Goal: Information Seeking & Learning: Learn about a topic

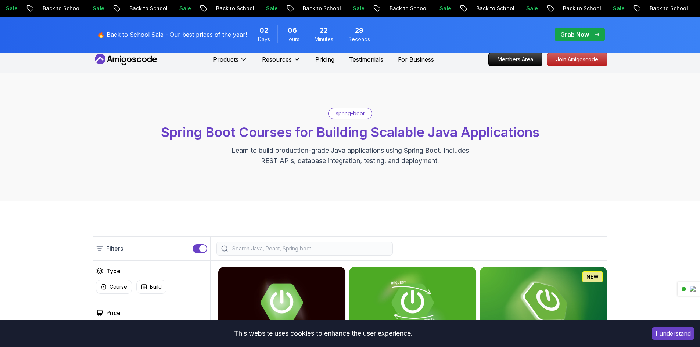
scroll to position [110, 0]
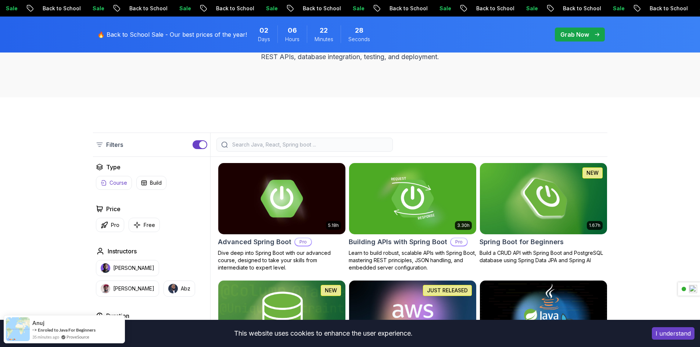
click at [103, 183] on icon "button" at bounding box center [103, 183] width 4 height 5
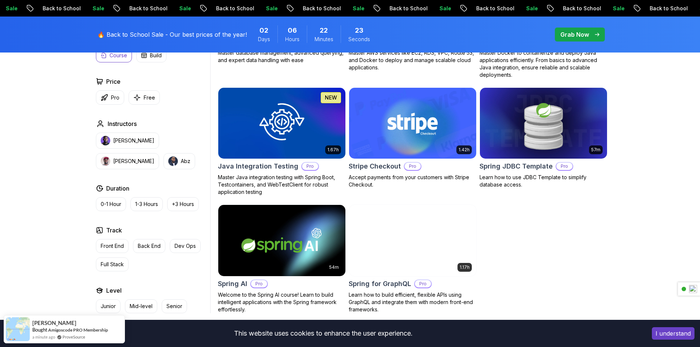
scroll to position [441, 0]
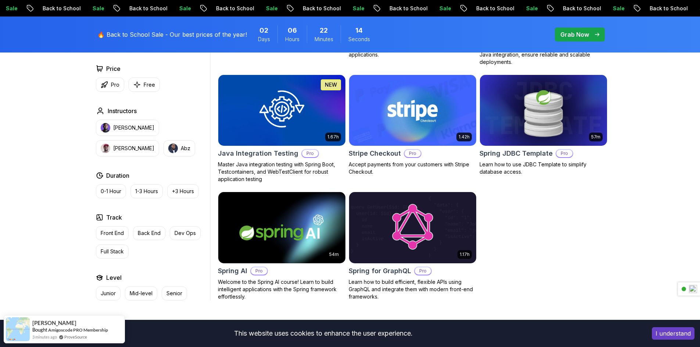
click at [308, 261] on img at bounding box center [281, 227] width 133 height 75
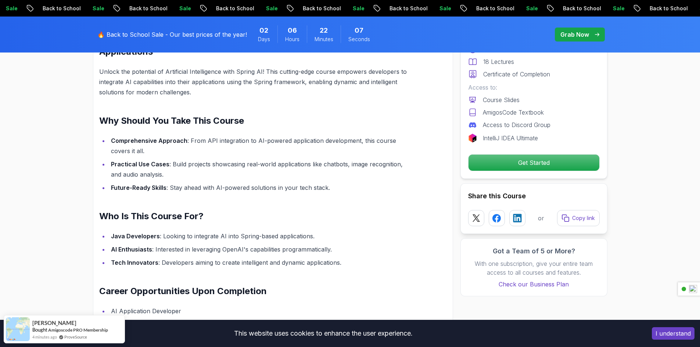
scroll to position [625, 0]
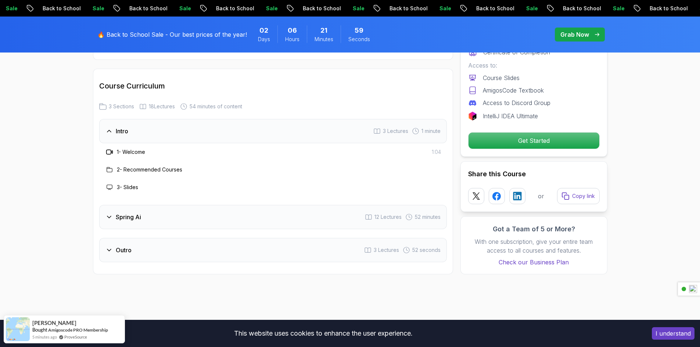
scroll to position [919, 0]
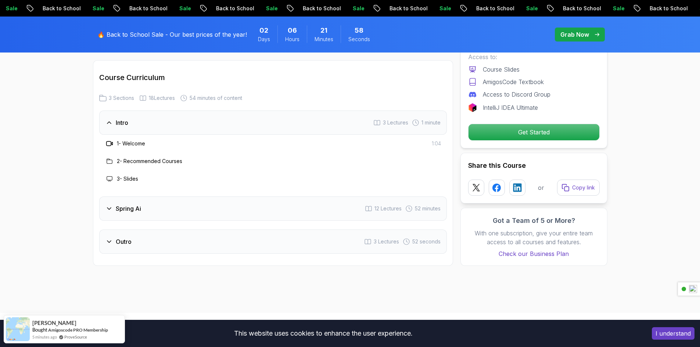
click at [310, 218] on div "Spring Ai 12 Lectures 52 minutes" at bounding box center [273, 209] width 348 height 24
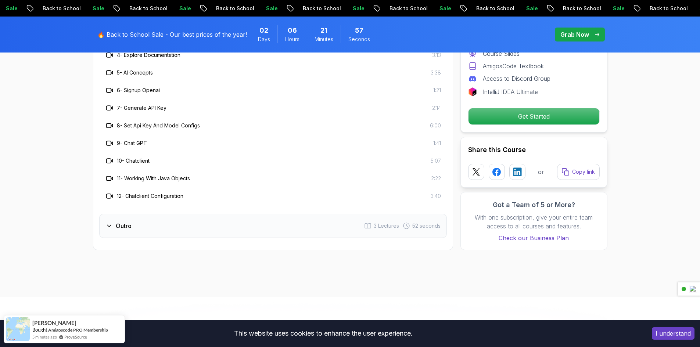
scroll to position [1103, 0]
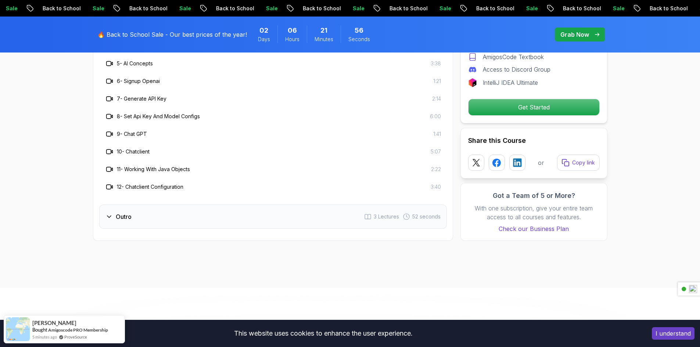
click at [310, 218] on div "Outro 3 Lectures 52 seconds" at bounding box center [273, 217] width 348 height 24
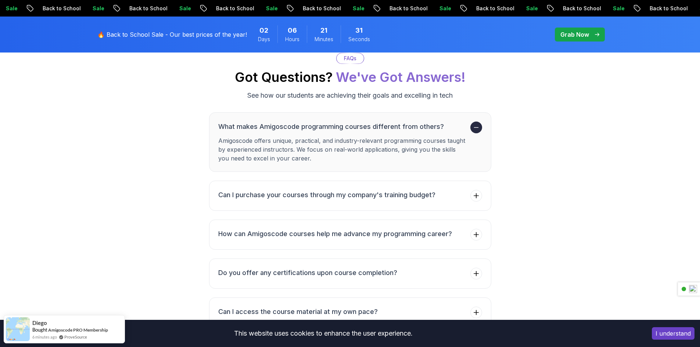
scroll to position [1875, 0]
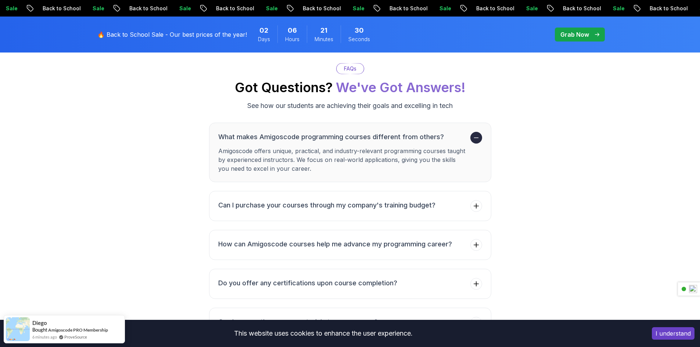
click at [594, 35] on div "Grab Now" at bounding box center [580, 34] width 39 height 9
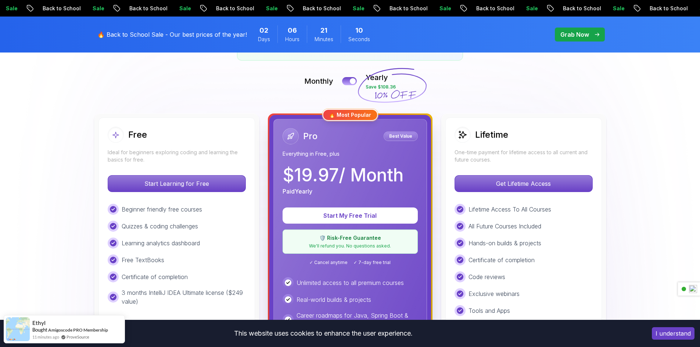
scroll to position [147, 0]
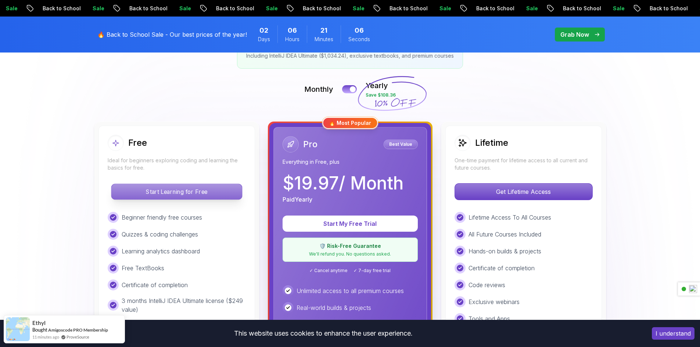
click at [201, 197] on p "Start Learning for Free" at bounding box center [176, 191] width 131 height 15
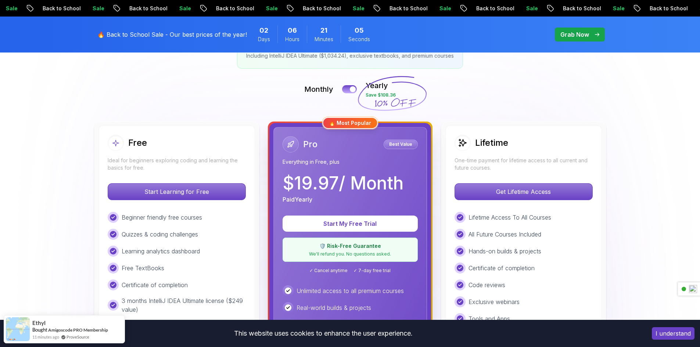
scroll to position [172, 0]
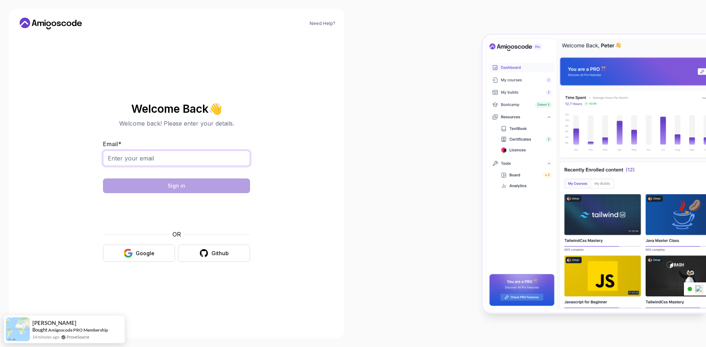
click at [170, 165] on input "Email *" at bounding box center [176, 158] width 147 height 15
click at [143, 255] on div "Google" at bounding box center [145, 253] width 19 height 7
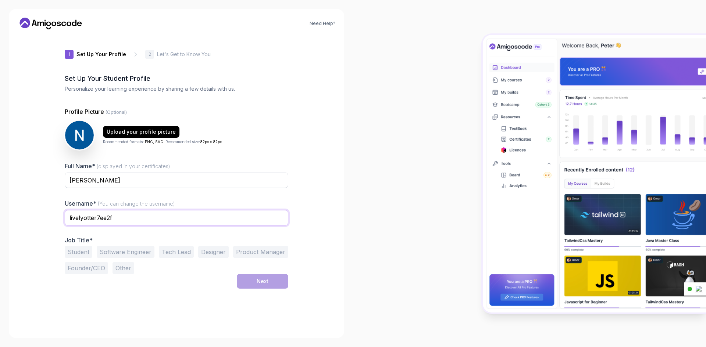
click at [195, 225] on input "livelyotter7ee2f" at bounding box center [177, 217] width 224 height 15
type input "n"
type input "hello.nada"
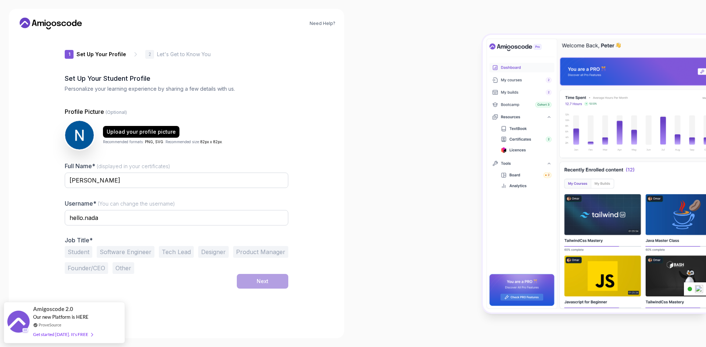
click at [331, 211] on div "Need Help? 1 Set Up Your Profile 1 Set Up Your Profile 2 Let's Get to Know You …" at bounding box center [176, 174] width 335 height 330
click at [139, 252] on button "Software Engineer" at bounding box center [126, 252] width 58 height 12
click at [253, 279] on button "Next" at bounding box center [262, 281] width 51 height 15
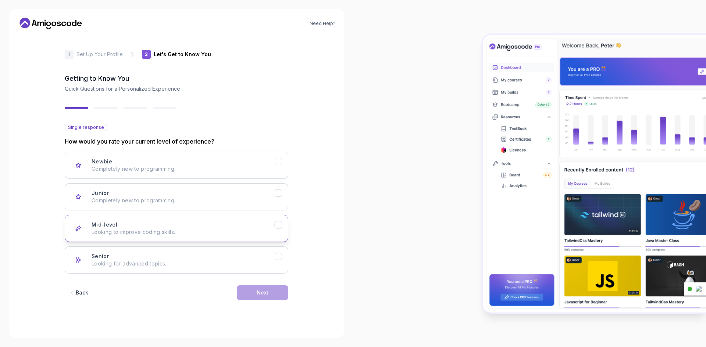
click at [174, 235] on p "Looking to improve coding skills." at bounding box center [183, 232] width 183 height 7
click at [266, 291] on div "Next" at bounding box center [263, 292] width 12 height 7
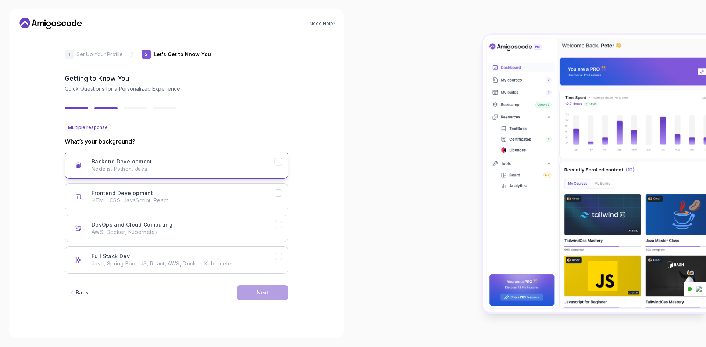
click at [205, 169] on p "Node.js, Python, Java" at bounding box center [183, 168] width 183 height 7
click at [171, 267] on p "Java, Spring Boot, JS, React, AWS, Docker, Kubernetes" at bounding box center [183, 263] width 183 height 7
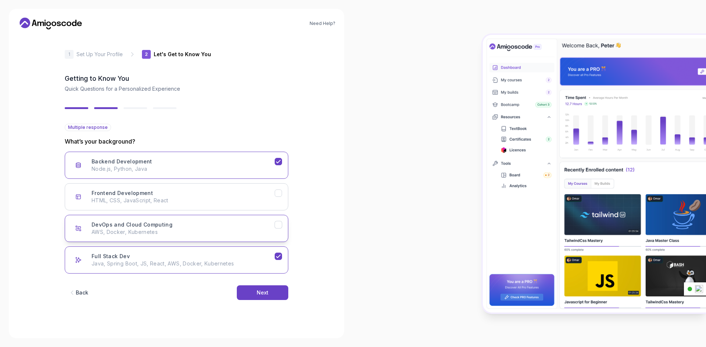
click at [179, 235] on p "AWS, Docker, Kubernetes" at bounding box center [183, 232] width 183 height 7
click at [184, 186] on button "Frontend Development HTML, CSS, JavaScript, React" at bounding box center [177, 196] width 224 height 27
click at [253, 292] on button "Next" at bounding box center [262, 293] width 51 height 15
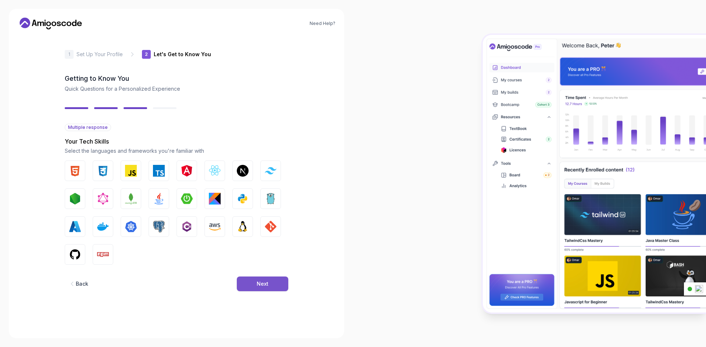
click at [254, 285] on button "Next" at bounding box center [262, 284] width 51 height 15
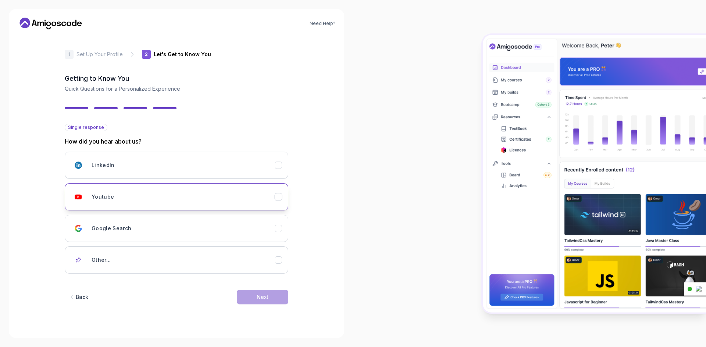
click at [146, 198] on div "Youtube" at bounding box center [183, 197] width 183 height 15
click at [259, 295] on div "Next" at bounding box center [263, 297] width 12 height 7
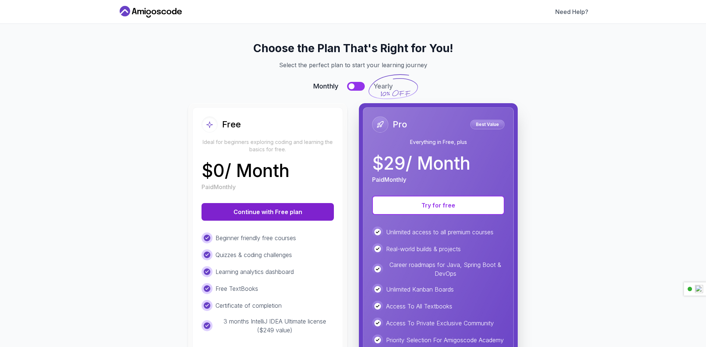
click at [300, 215] on button "Continue with Free plan" at bounding box center [267, 212] width 132 height 18
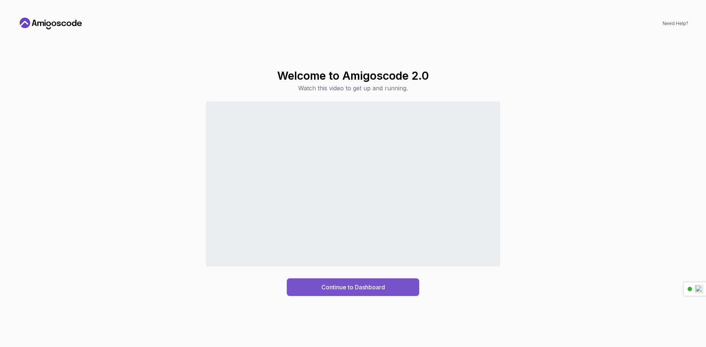
click at [400, 292] on button "Continue to Dashboard" at bounding box center [353, 288] width 132 height 18
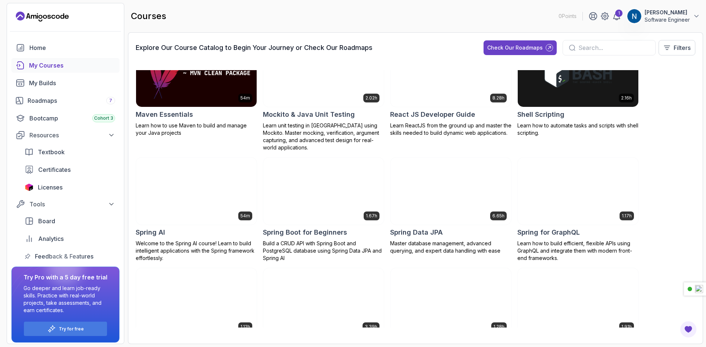
scroll to position [920, 0]
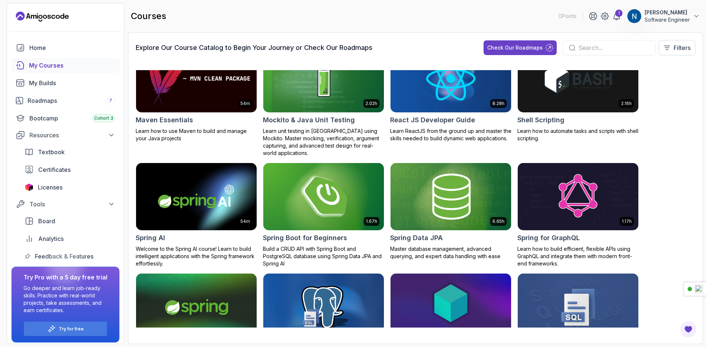
click at [357, 200] on img at bounding box center [323, 196] width 126 height 71
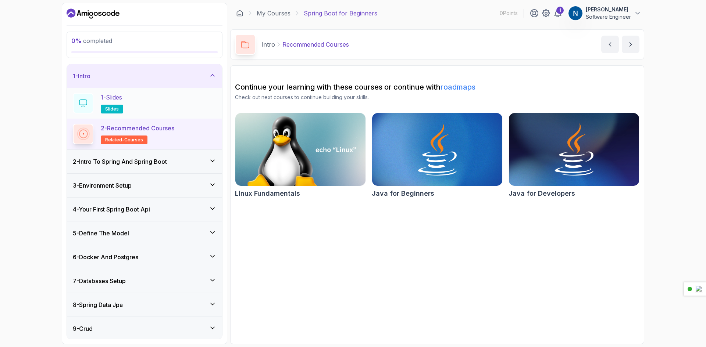
click at [115, 110] on span "slides" at bounding box center [112, 109] width 14 height 6
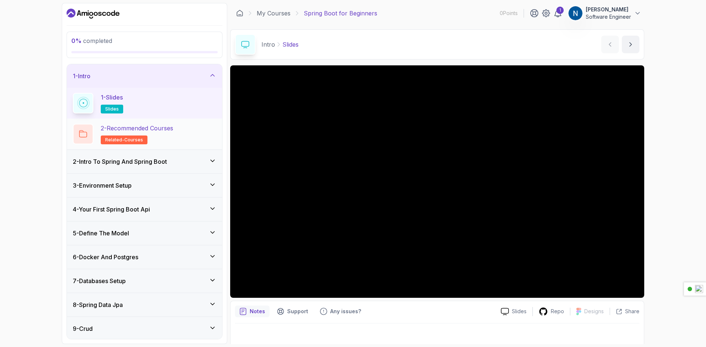
click at [130, 140] on span "related-courses" at bounding box center [124, 140] width 38 height 6
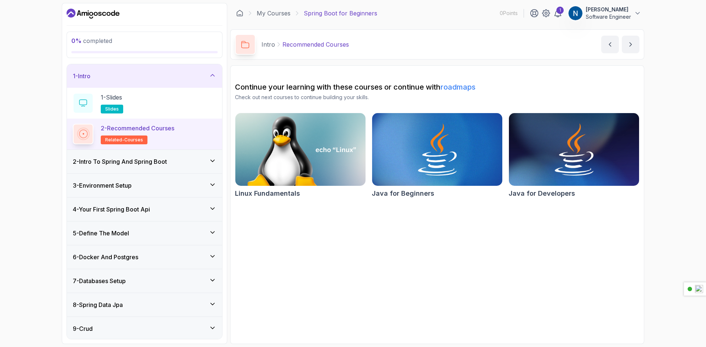
click at [180, 193] on div "3 - Environment Setup" at bounding box center [144, 186] width 155 height 24
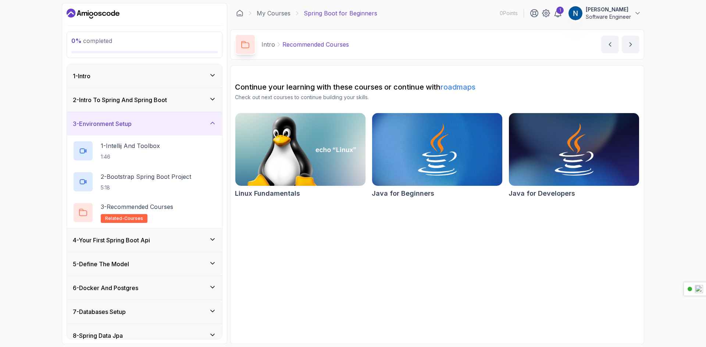
click at [188, 126] on div "3 - Environment Setup" at bounding box center [144, 123] width 143 height 9
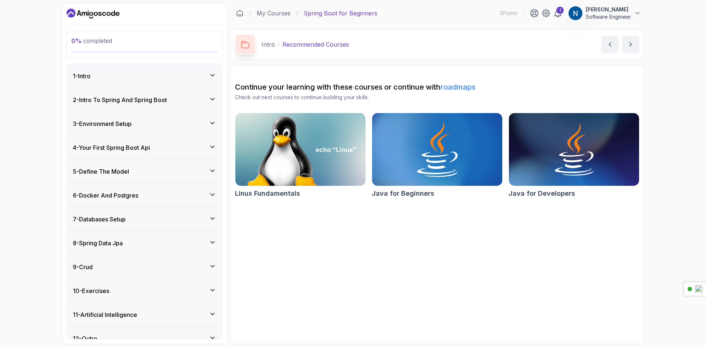
click at [445, 170] on img at bounding box center [437, 149] width 137 height 76
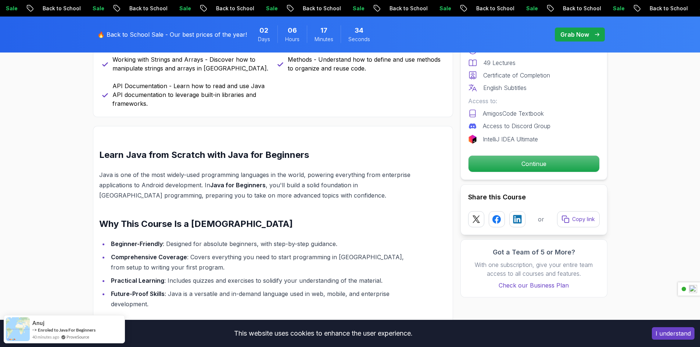
scroll to position [625, 0]
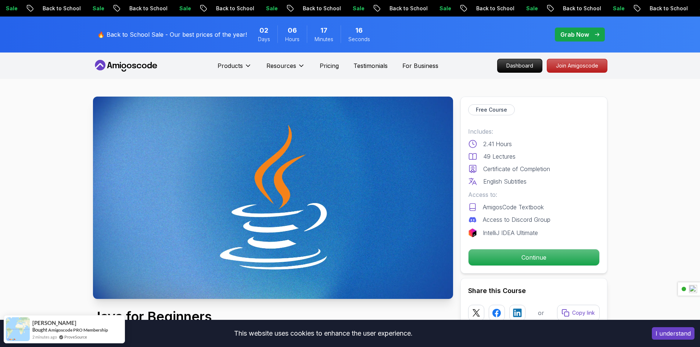
scroll to position [110, 0]
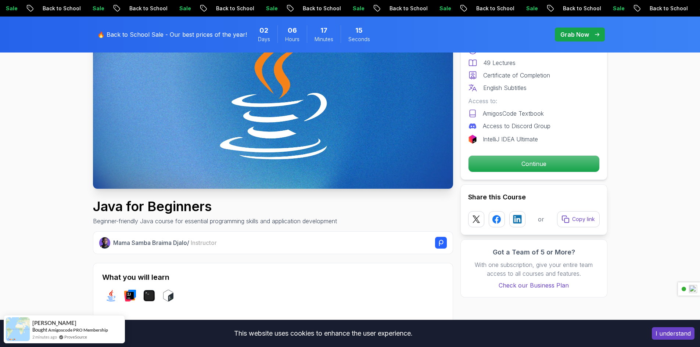
click at [372, 183] on img at bounding box center [273, 87] width 360 height 203
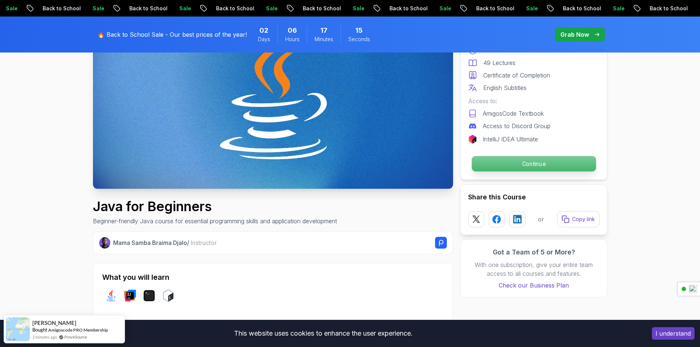
click at [481, 171] on p "Continue" at bounding box center [534, 163] width 124 height 15
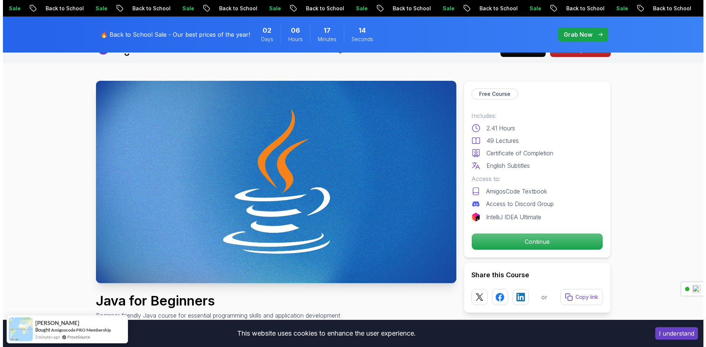
scroll to position [0, 0]
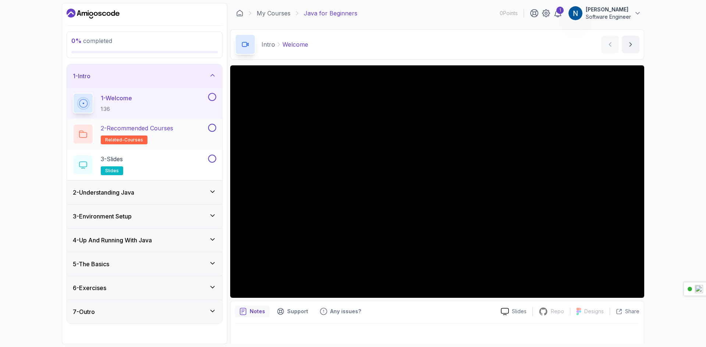
click at [114, 141] on span "related-courses" at bounding box center [124, 140] width 38 height 6
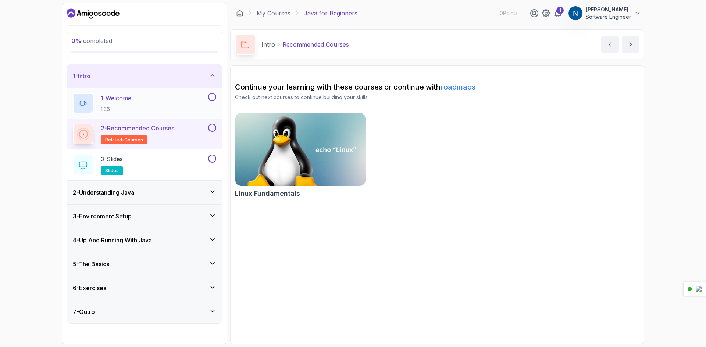
click at [131, 102] on p "1 - Welcome" at bounding box center [116, 98] width 31 height 9
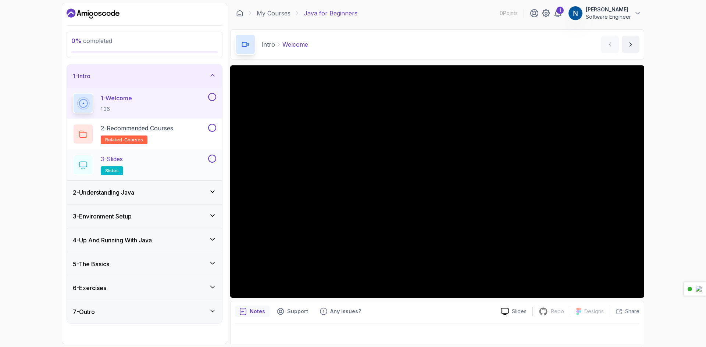
click at [114, 167] on p "slides" at bounding box center [112, 171] width 22 height 9
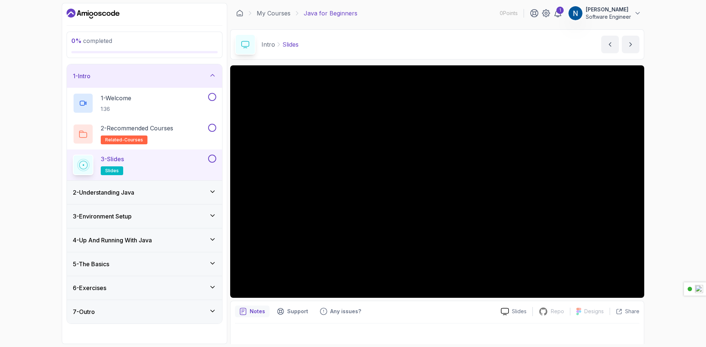
click at [115, 171] on span "slides" at bounding box center [112, 171] width 14 height 6
click at [146, 190] on div "2 - Understanding Java" at bounding box center [144, 192] width 143 height 9
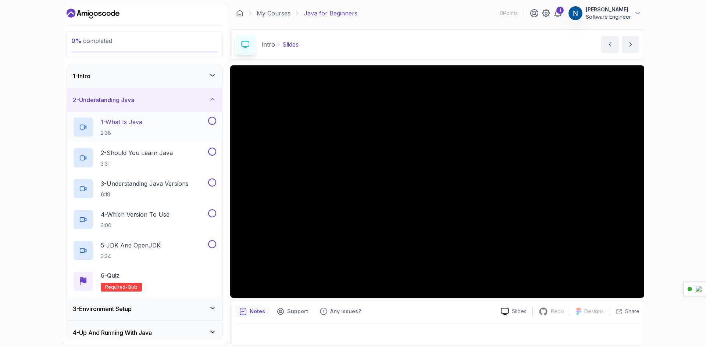
click at [132, 128] on h2 "1 - What Is Java 2:38" at bounding box center [122, 127] width 42 height 19
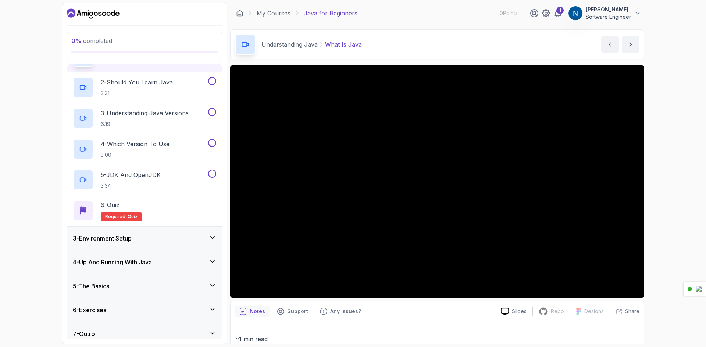
scroll to position [74, 0]
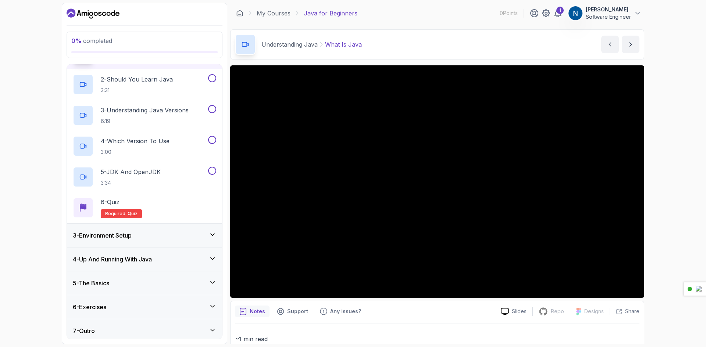
click at [142, 235] on div "3 - Environment Setup" at bounding box center [144, 235] width 143 height 9
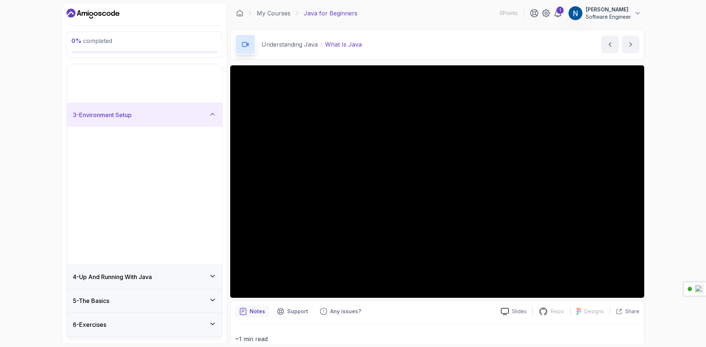
scroll to position [0, 0]
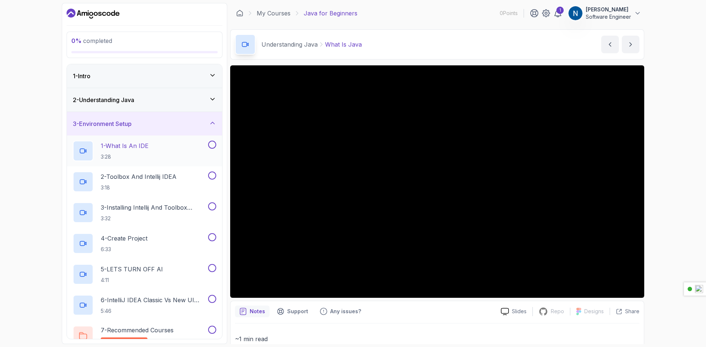
click at [137, 143] on p "1 - What Is An IDE" at bounding box center [125, 146] width 48 height 9
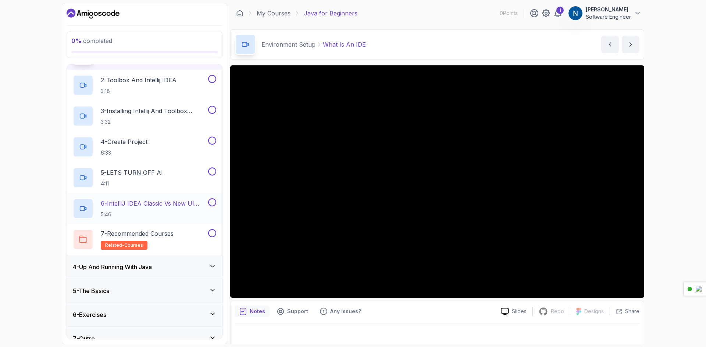
scroll to position [108, 0]
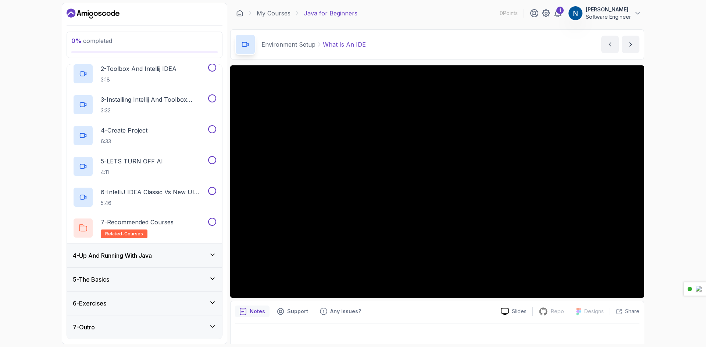
click at [147, 259] on h3 "4 - Up And Running With Java" at bounding box center [112, 255] width 79 height 9
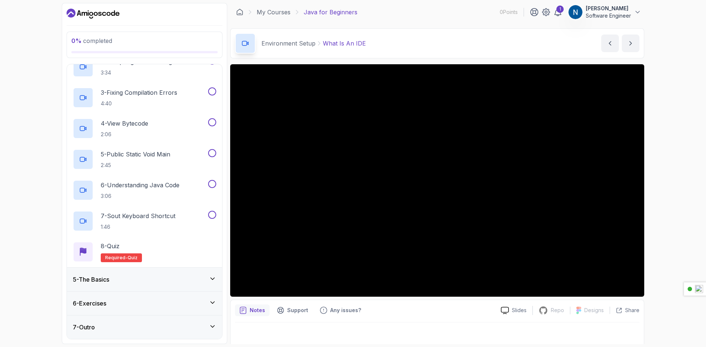
scroll to position [0, 0]
